Goal: Navigation & Orientation: Find specific page/section

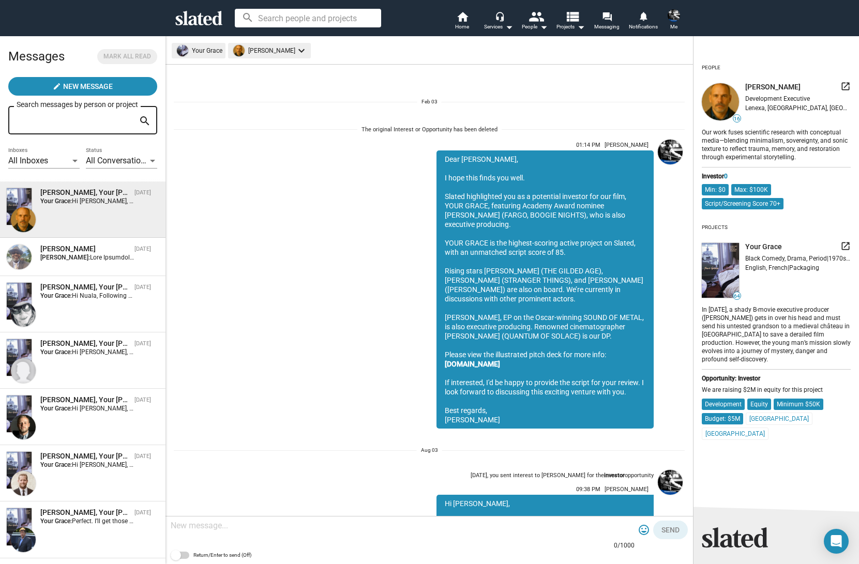
scroll to position [692, 0]
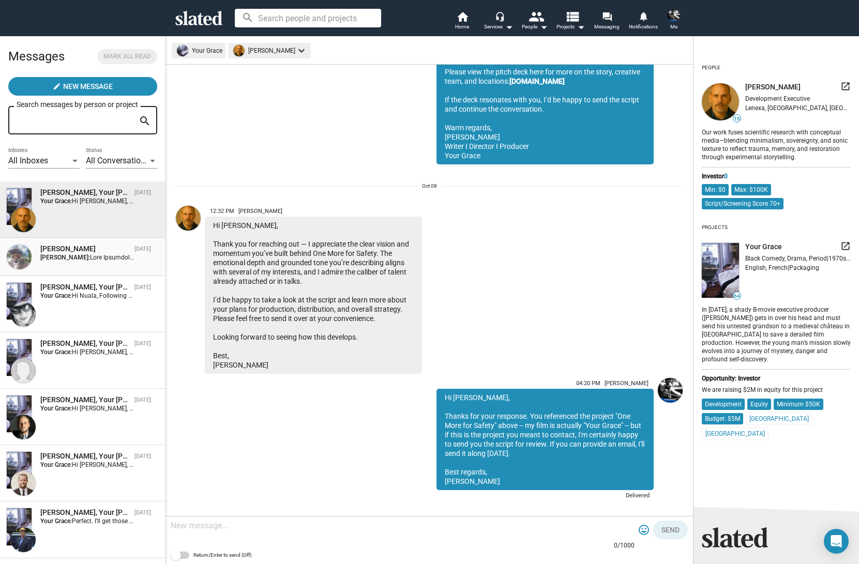
click at [69, 254] on div "[PERSON_NAME]" at bounding box center [85, 249] width 90 height 10
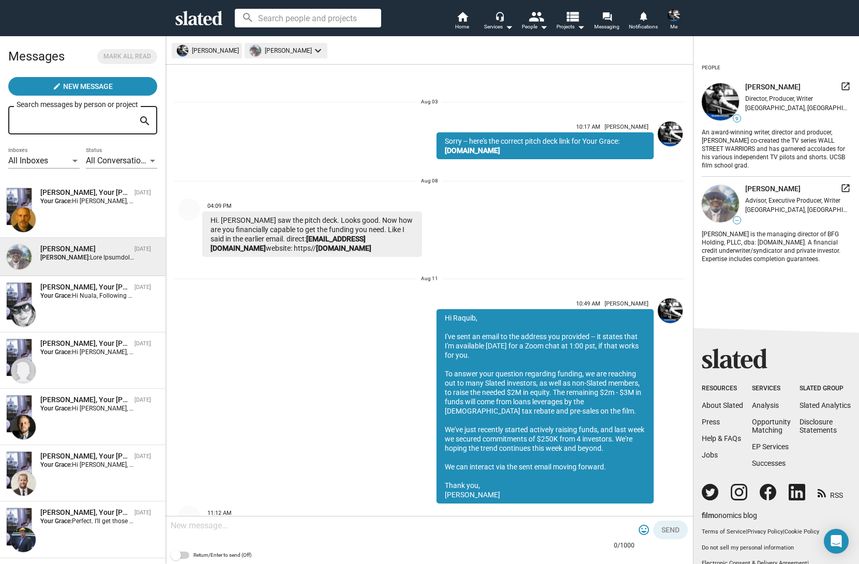
scroll to position [7052, 0]
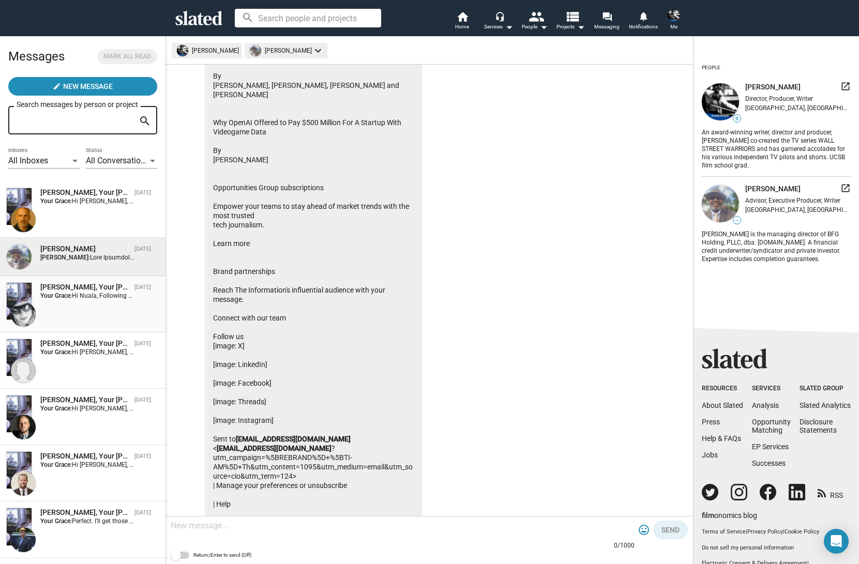
click at [76, 300] on div "[PERSON_NAME], Your [PERSON_NAME] [DATE] Your Grace: Hi [PERSON_NAME], Followin…" at bounding box center [82, 304] width 153 height 44
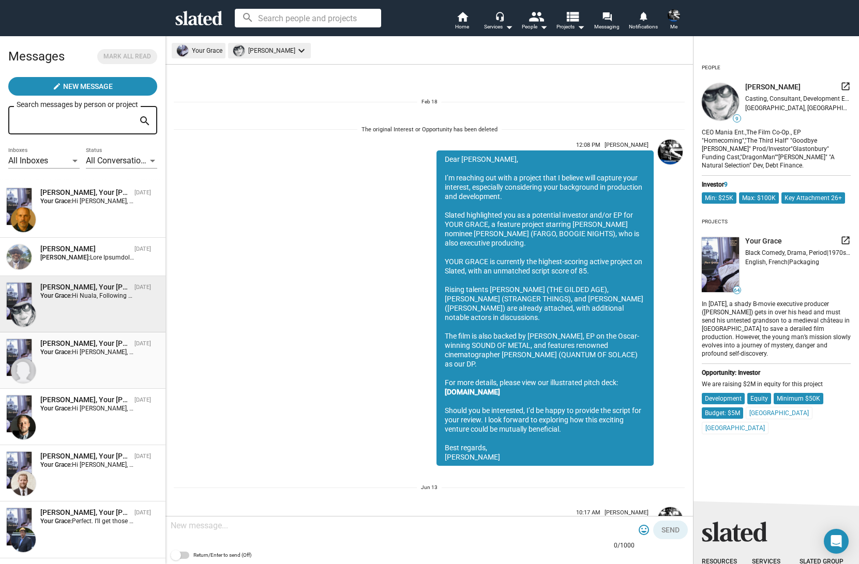
scroll to position [1123, 0]
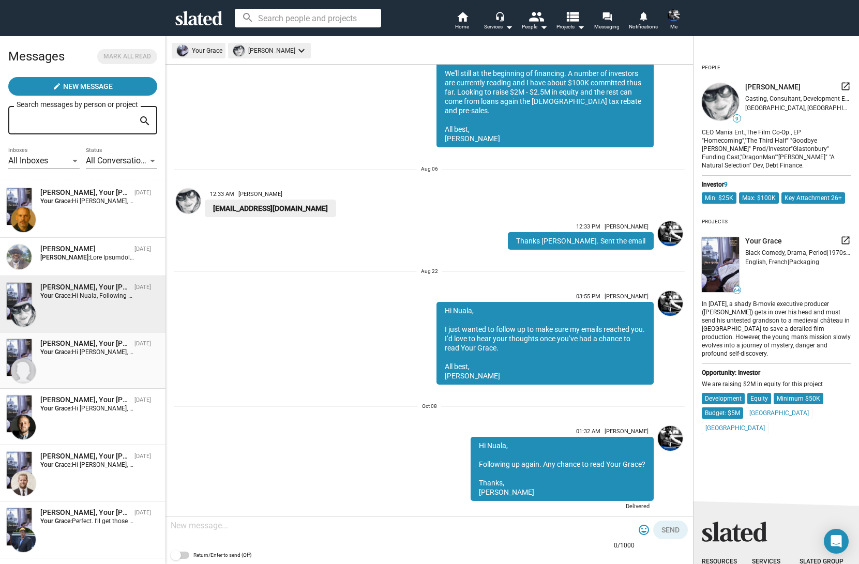
click at [74, 354] on span "Hi [PERSON_NAME], Just following up. I sent you the script about 6 weeks back. …" at bounding box center [250, 351] width 357 height 7
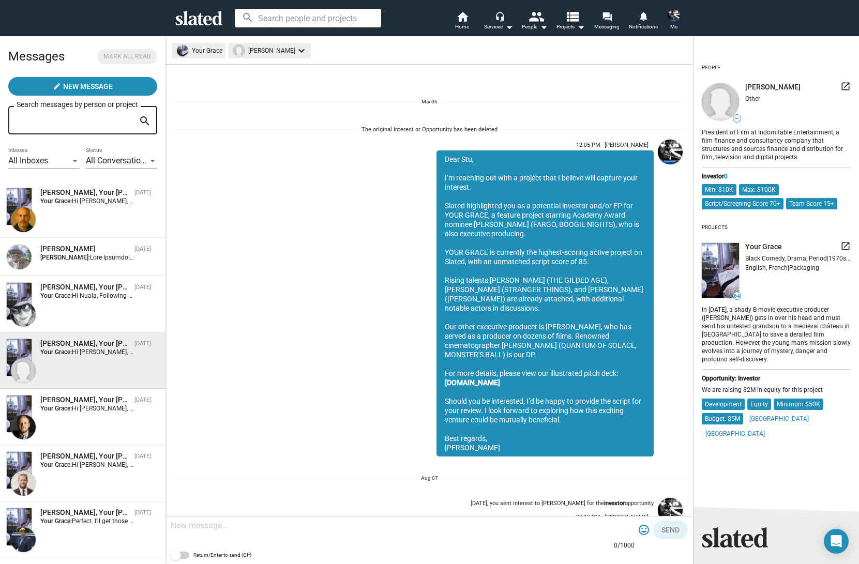
scroll to position [1012, 0]
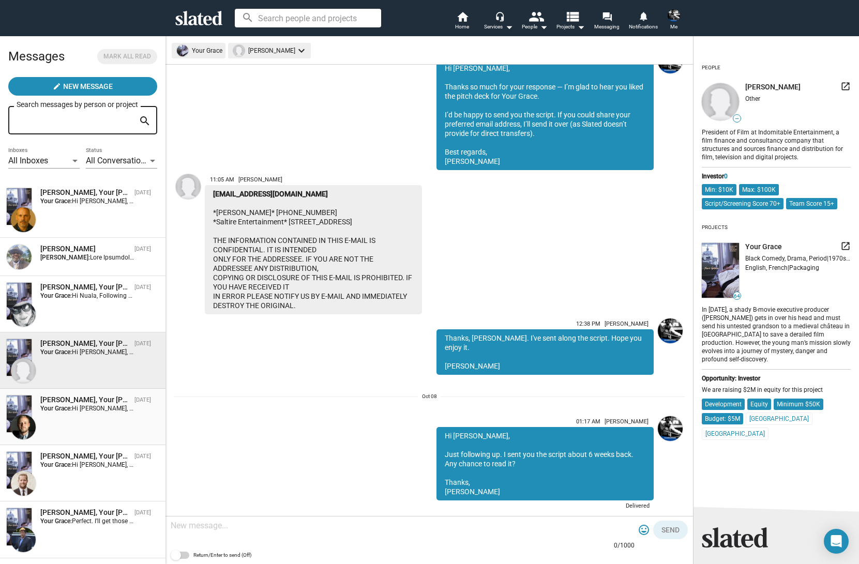
click at [77, 407] on span "Hi [PERSON_NAME], Just following up. I sent you the script about 6 weeks back. …" at bounding box center [250, 408] width 357 height 7
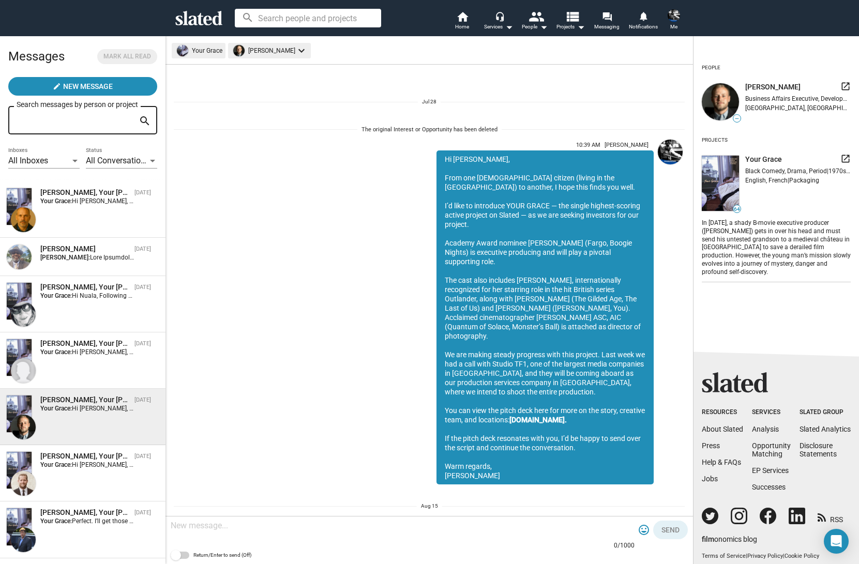
scroll to position [878, 0]
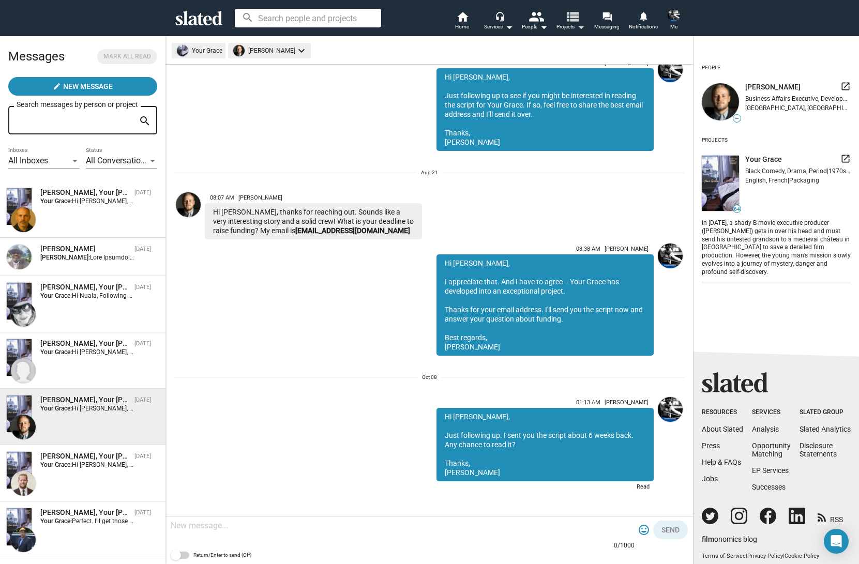
click at [568, 29] on span "Projects arrow_drop_down" at bounding box center [570, 27] width 28 height 12
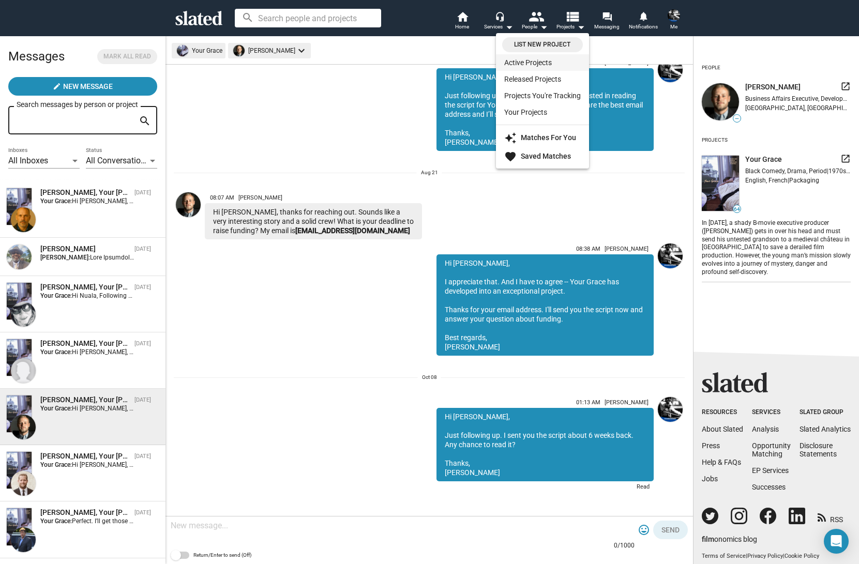
click at [517, 61] on link "Active Projects" at bounding box center [542, 62] width 93 height 17
